Goal: Transaction & Acquisition: Purchase product/service

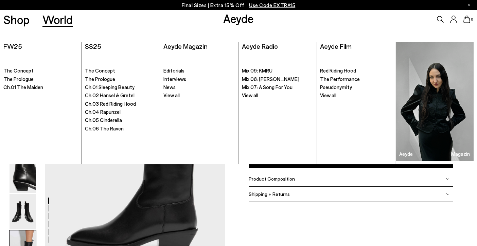
scroll to position [1284, 0]
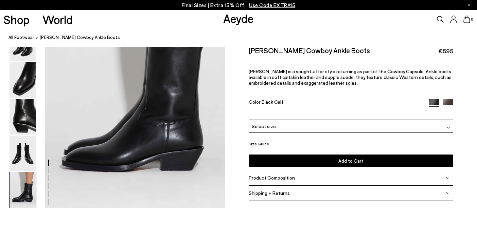
click at [437, 20] on icon at bounding box center [439, 19] width 7 height 7
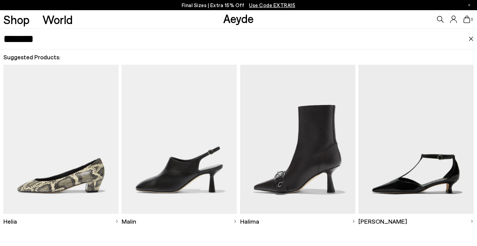
type input "*******"
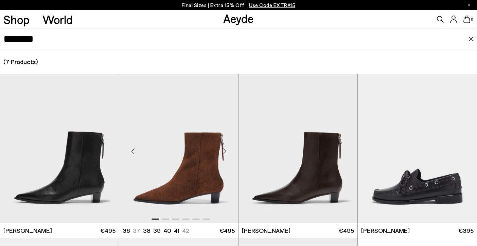
click at [198, 169] on img "1 / 6" at bounding box center [178, 148] width 119 height 149
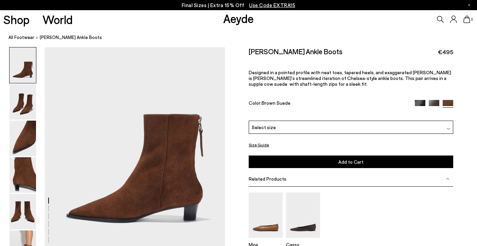
scroll to position [34, 0]
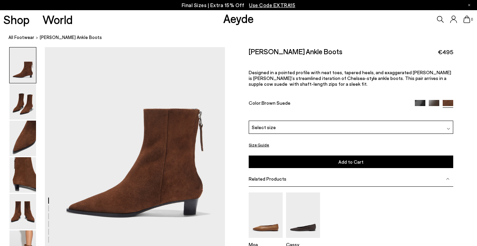
click at [262, 124] on span "Select size" at bounding box center [263, 127] width 24 height 7
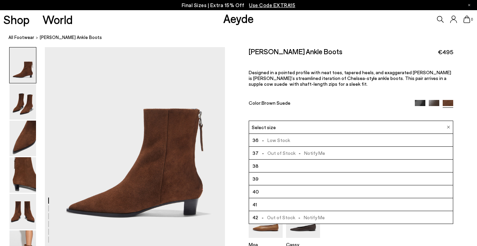
click at [273, 186] on li "40" at bounding box center [350, 192] width 203 height 13
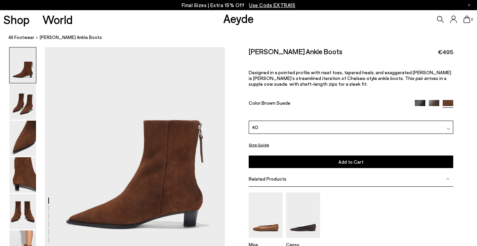
scroll to position [21, 0]
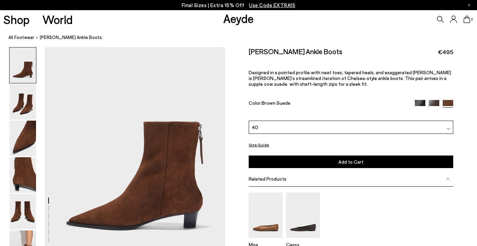
click at [435, 100] on img at bounding box center [433, 105] width 11 height 11
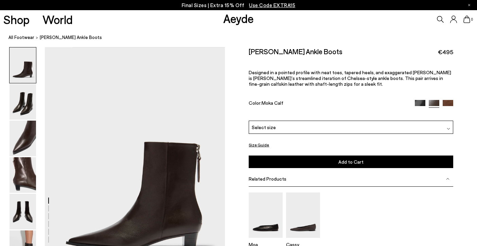
click at [285, 121] on div "Select size" at bounding box center [350, 127] width 204 height 13
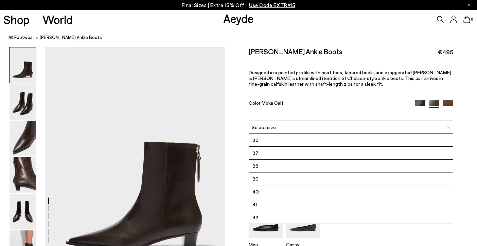
click at [277, 100] on span "Moka Calf" at bounding box center [272, 103] width 22 height 6
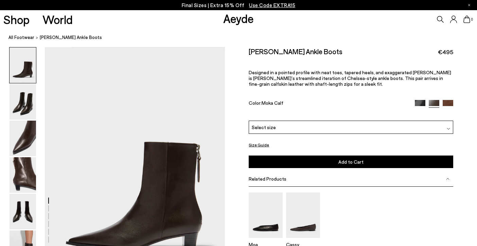
click at [414, 100] on div at bounding box center [433, 104] width 38 height 8
click at [448, 100] on img at bounding box center [447, 105] width 11 height 11
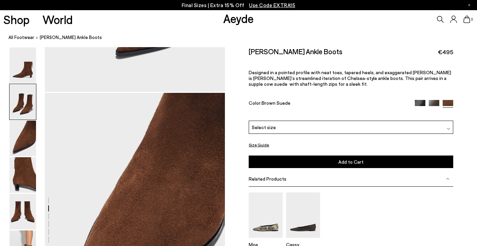
scroll to position [436, 0]
click at [437, 19] on icon at bounding box center [439, 19] width 7 height 7
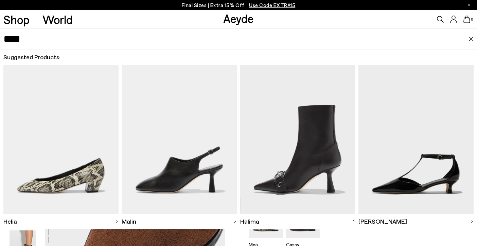
type input "****"
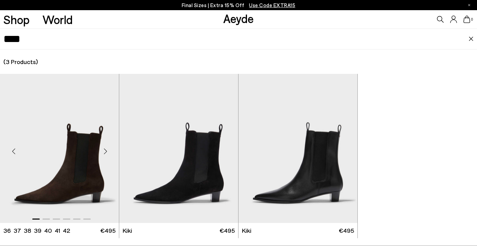
click at [63, 123] on img "1 / 6" at bounding box center [59, 148] width 119 height 149
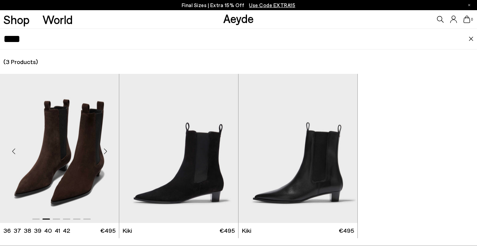
scroll to position [10, 0]
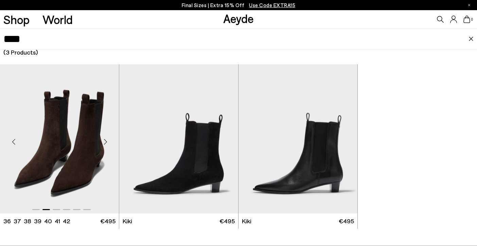
click at [71, 131] on img "2 / 6" at bounding box center [59, 138] width 119 height 149
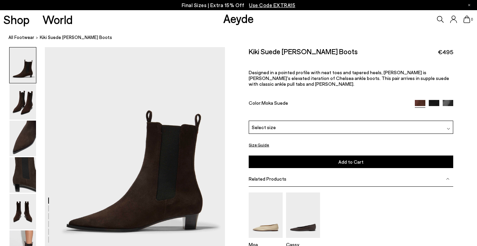
scroll to position [22, 0]
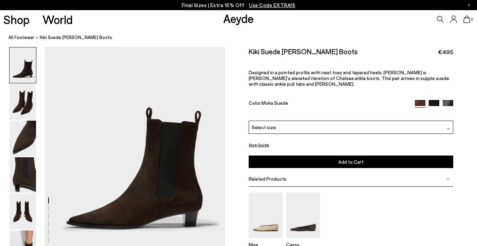
click at [261, 121] on div "Select size" at bounding box center [350, 127] width 204 height 13
